Goal: Information Seeking & Learning: Check status

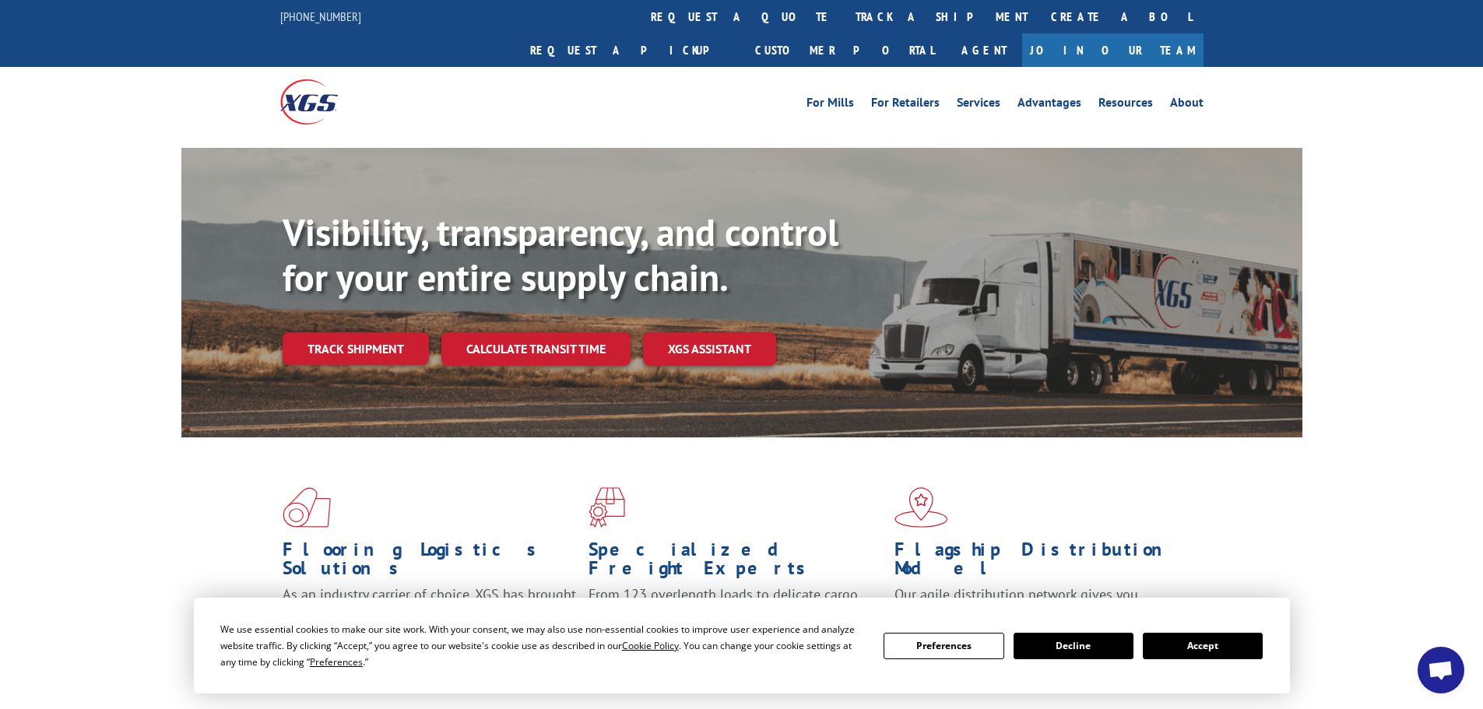
click at [1200, 653] on button "Accept" at bounding box center [1203, 646] width 120 height 26
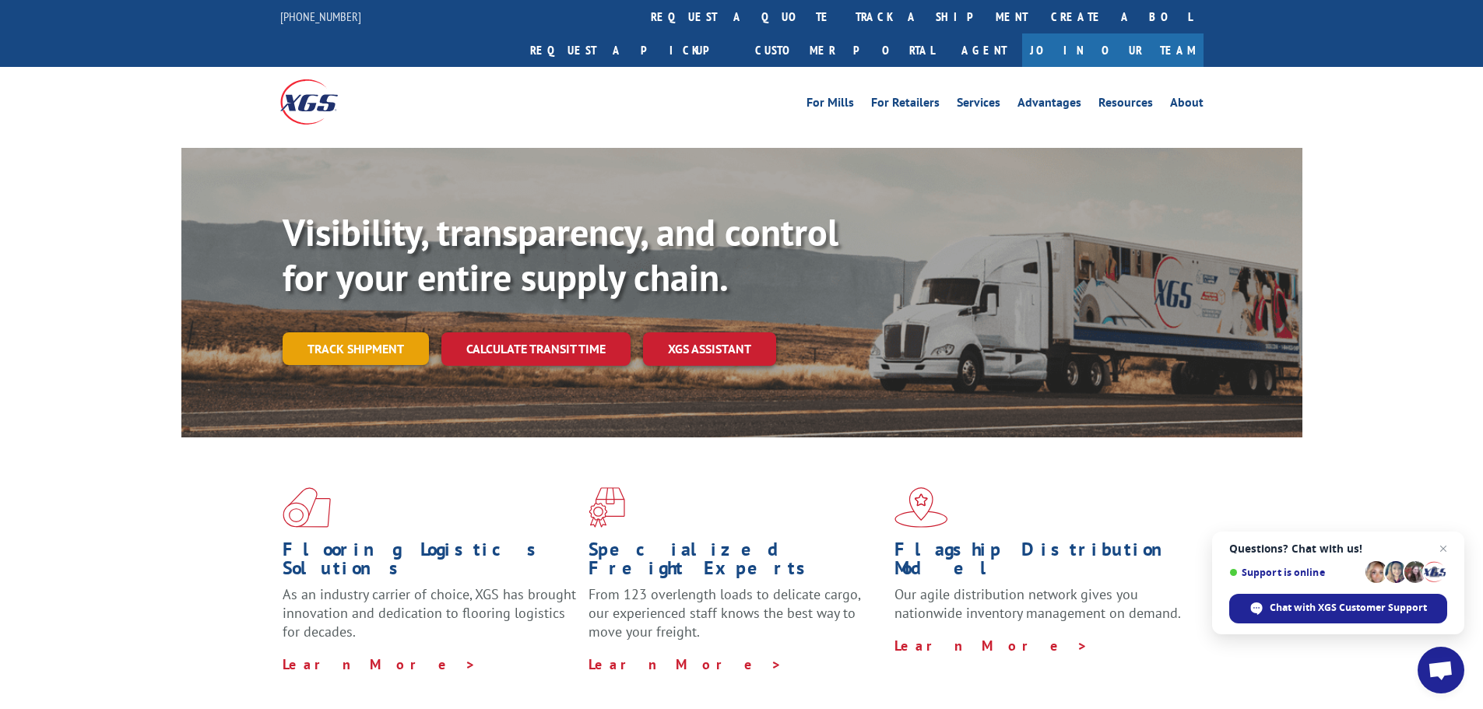
click at [353, 332] on link "Track shipment" at bounding box center [356, 348] width 146 height 33
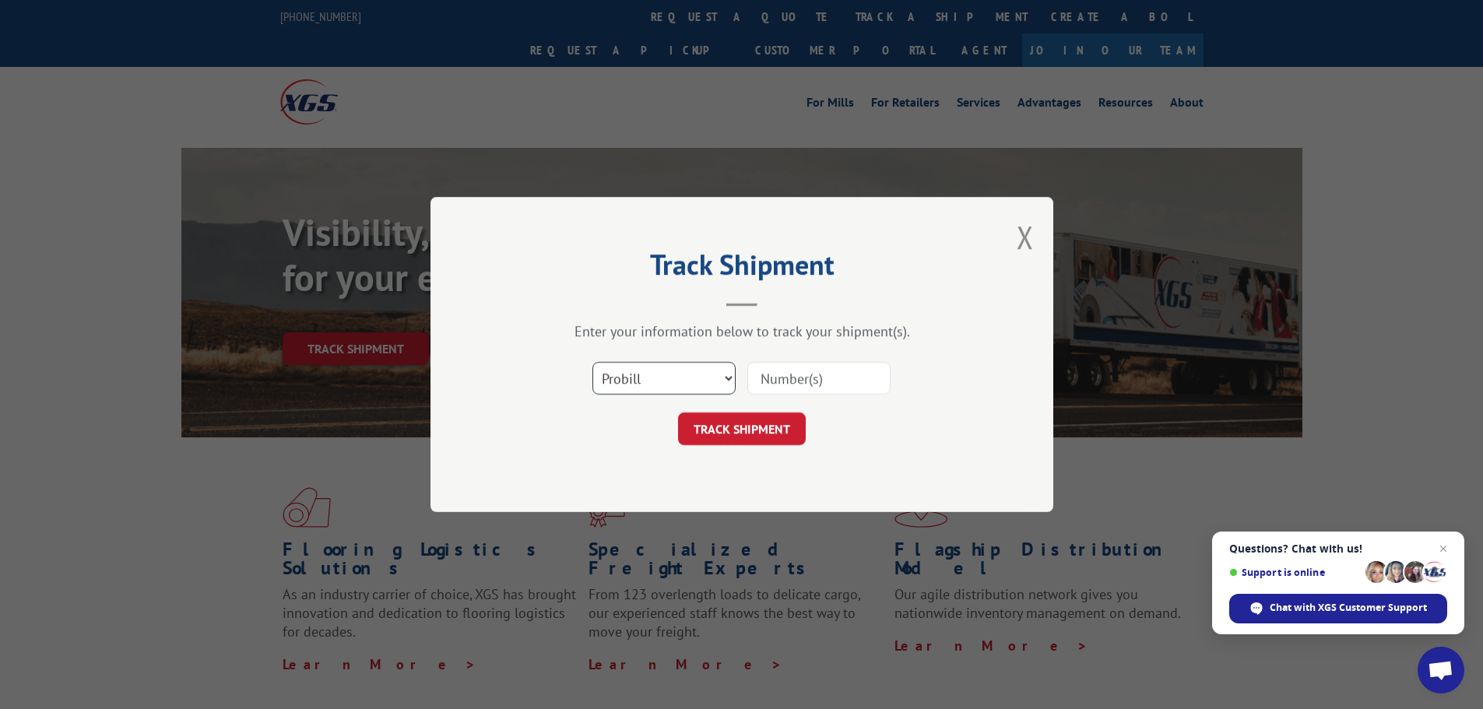
click at [644, 369] on select "Select category... Probill BOL PO" at bounding box center [663, 378] width 143 height 33
select select "po"
click at [592, 362] on select "Select category... Probill BOL PO" at bounding box center [663, 378] width 143 height 33
click at [761, 378] on input at bounding box center [818, 378] width 143 height 33
paste input "17522302"
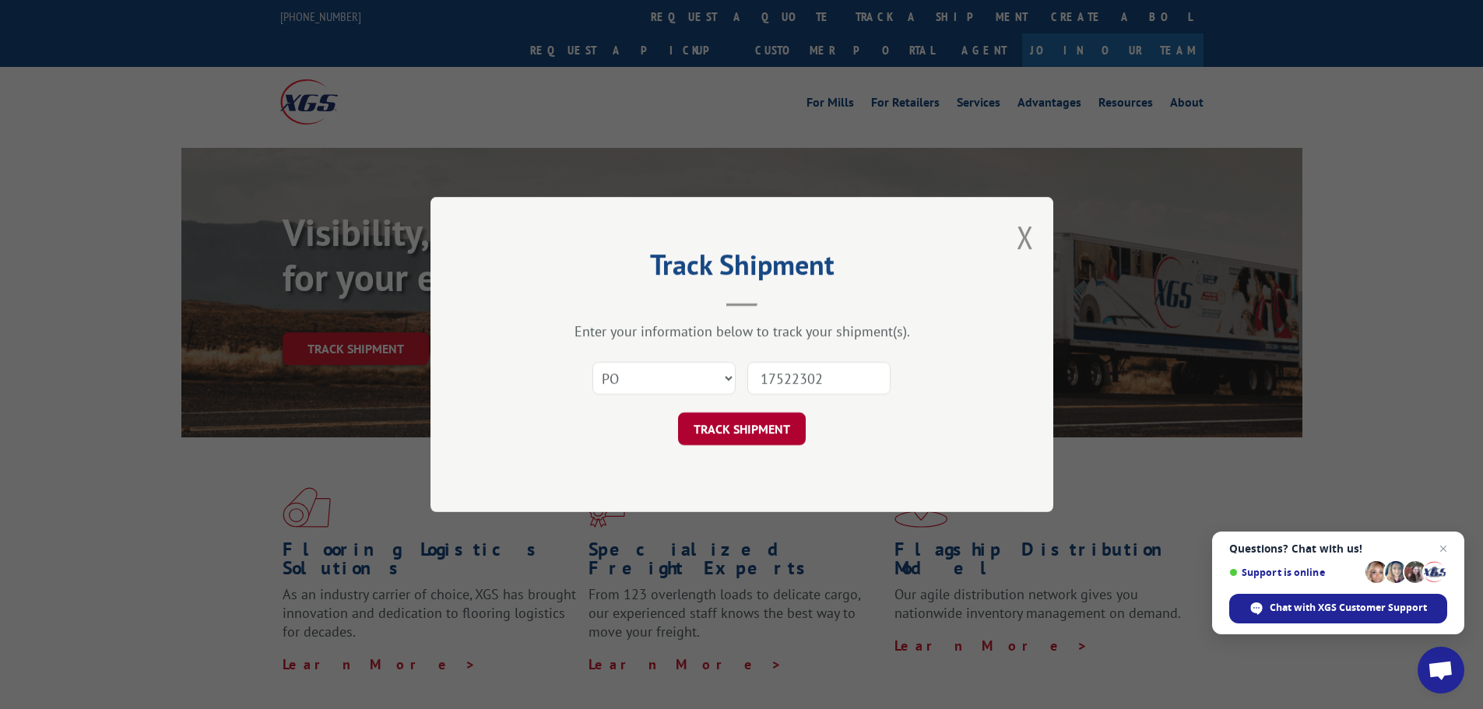
type input "17522302"
click at [747, 433] on button "TRACK SHIPMENT" at bounding box center [742, 428] width 128 height 33
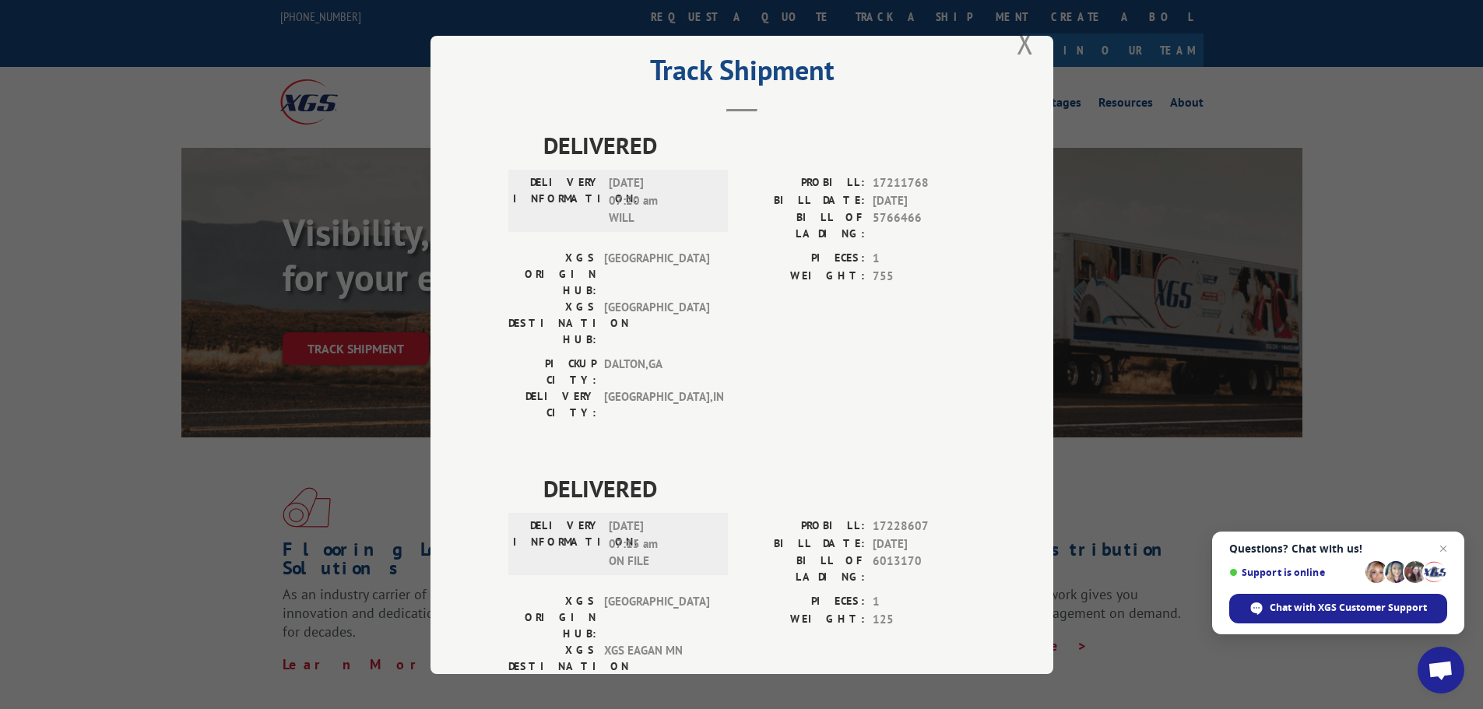
scroll to position [63, 0]
